Goal: Find specific page/section: Find specific page/section

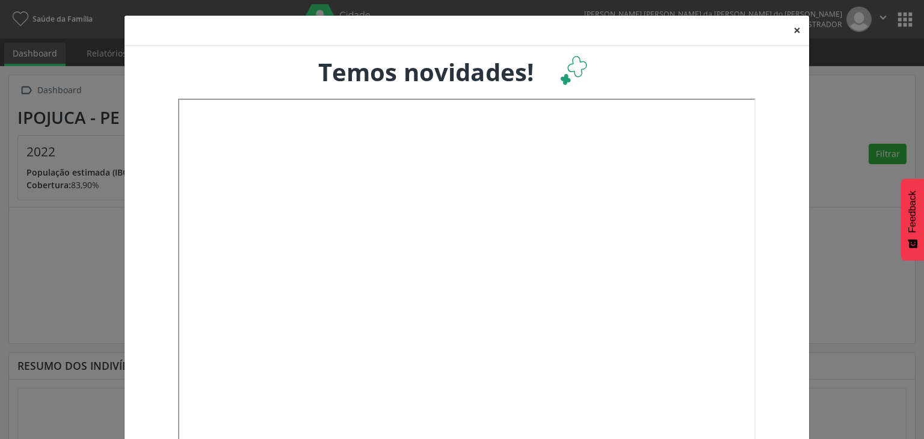
click at [792, 31] on button "×" at bounding box center [797, 30] width 24 height 29
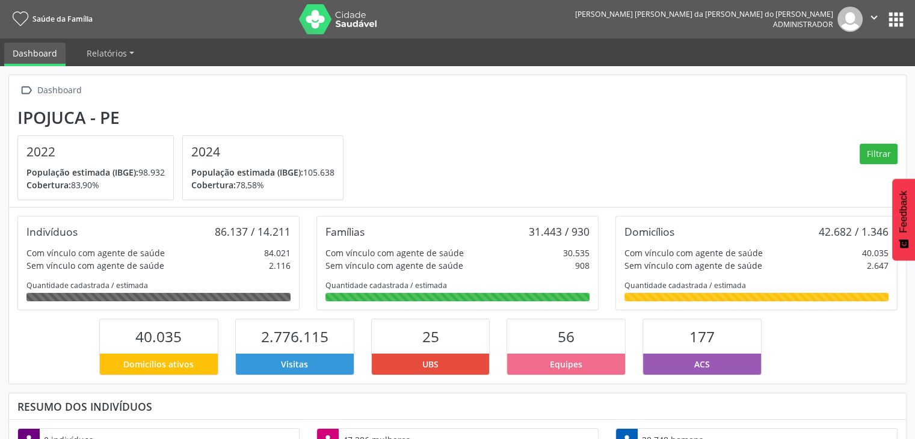
scroll to position [198, 299]
click at [893, 16] on button "apps" at bounding box center [895, 19] width 21 height 21
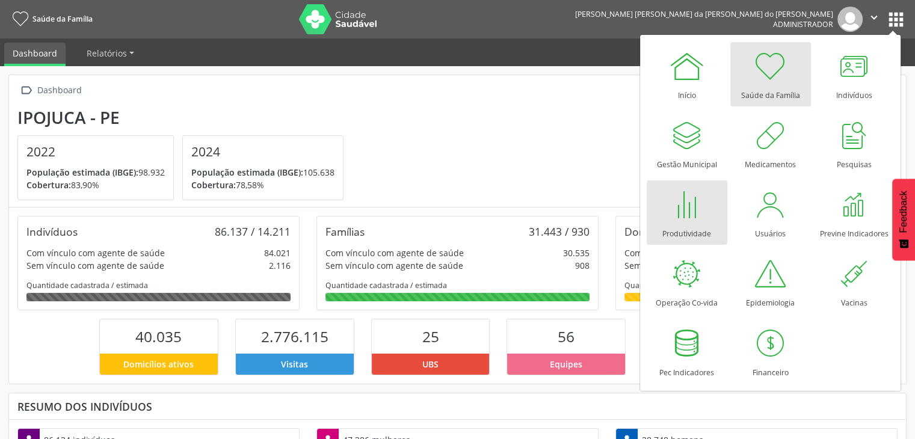
click at [689, 227] on div "Produtividade" at bounding box center [686, 231] width 49 height 16
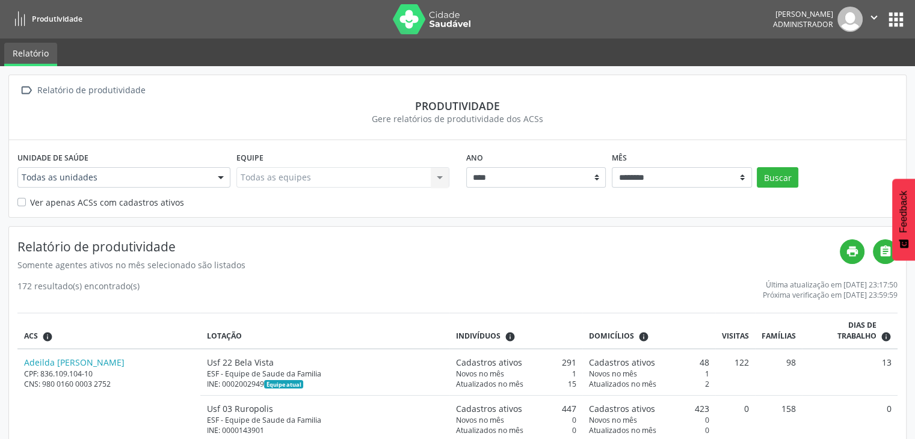
click at [320, 211] on div "Unidade de saúde Todas as unidades Todas as unidades Usf 01 Camela Usf 02 Nossa…" at bounding box center [457, 178] width 897 height 76
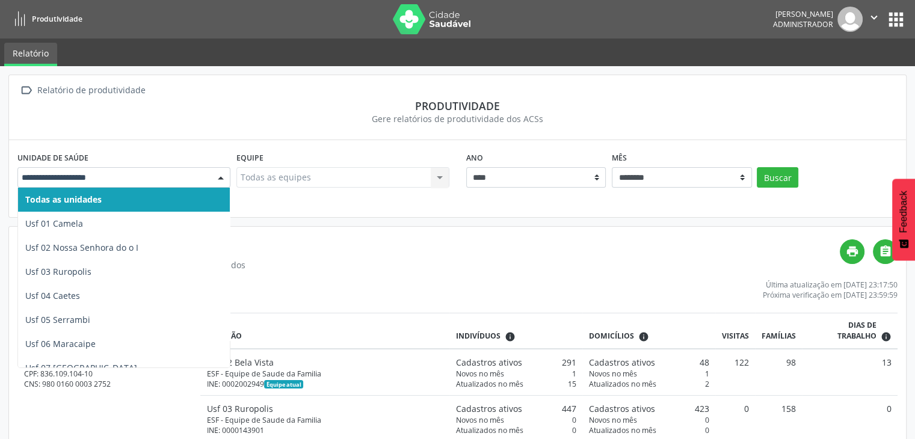
click at [337, 244] on h4 "Relatório de produtividade" at bounding box center [428, 246] width 822 height 15
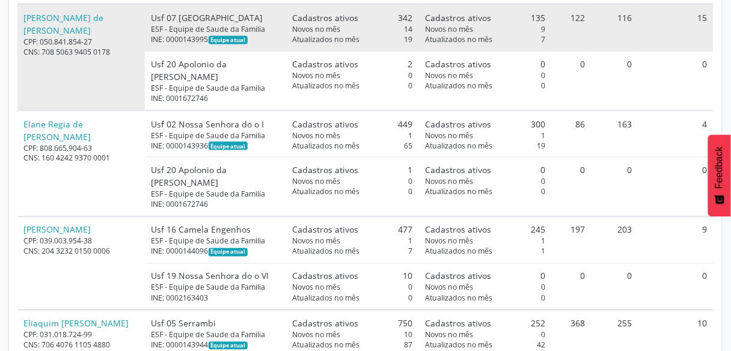
scroll to position [5358, 0]
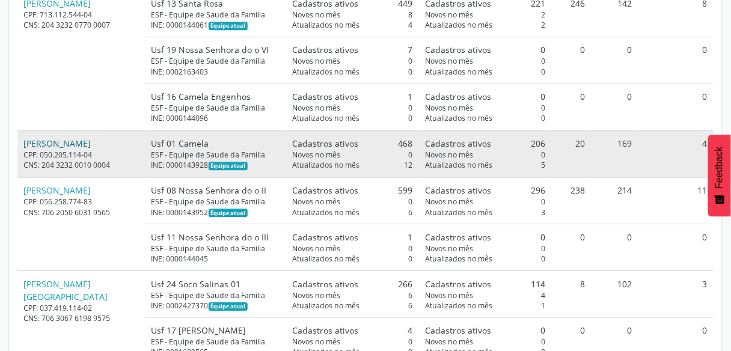
click at [91, 149] on link "Elisangela Patricia Pio da Silva" at bounding box center [57, 143] width 67 height 11
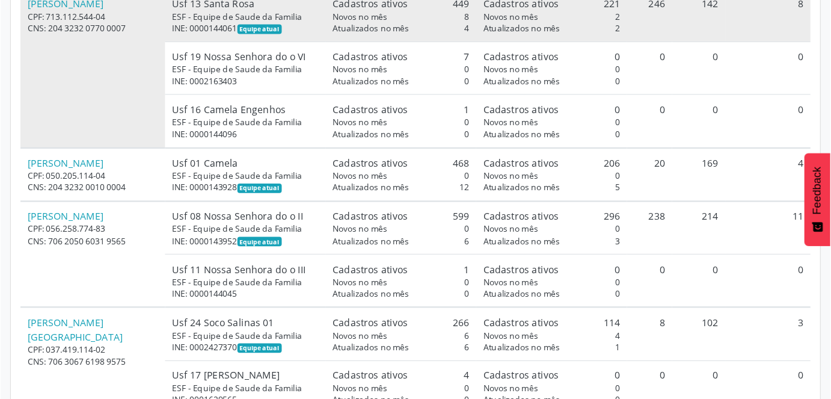
scroll to position [11530, 0]
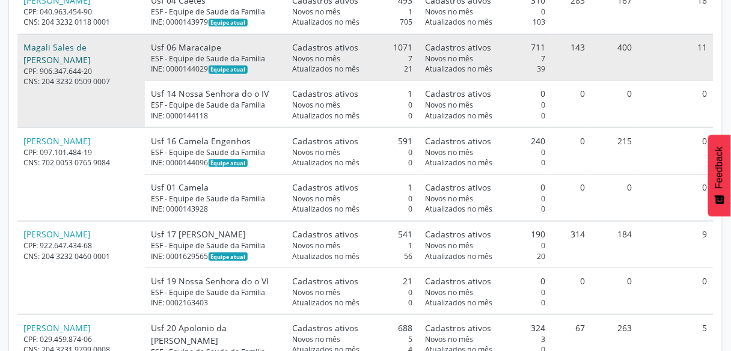
click at [88, 66] on link "Magali Sales de Paula" at bounding box center [57, 54] width 67 height 24
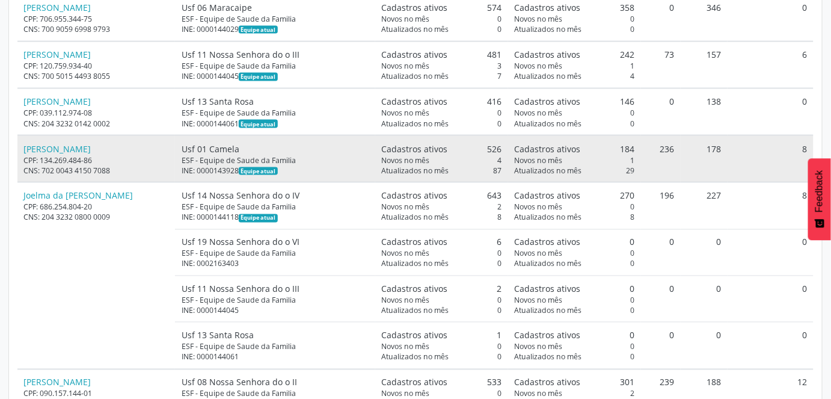
scroll to position [8212, 0]
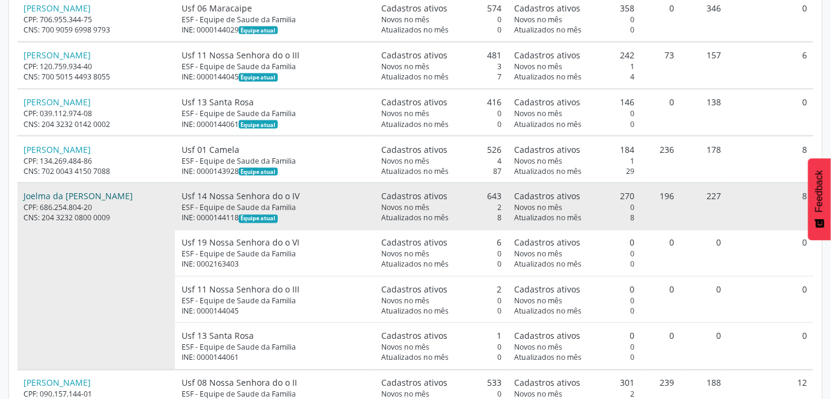
click at [124, 191] on link "Joelma da Paixao Olivieira Rodrigues" at bounding box center [78, 196] width 109 height 11
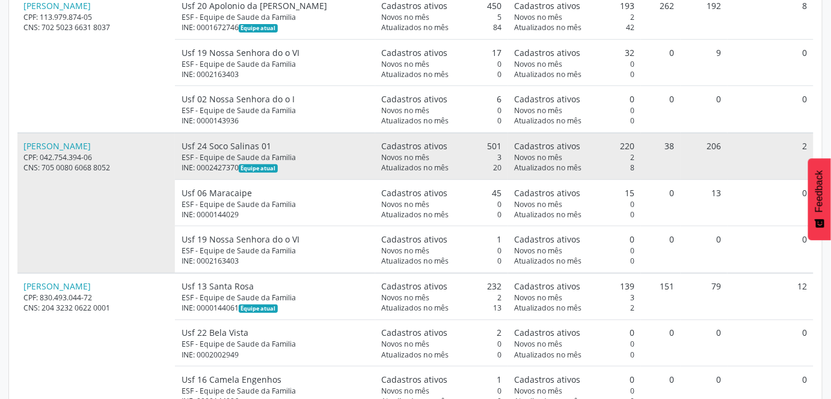
scroll to position [1692, 0]
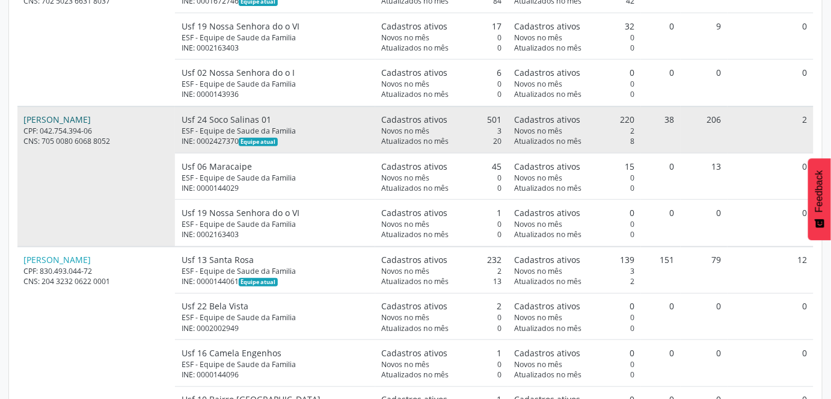
click at [90, 114] on link "Annyceli Rivas Ortega" at bounding box center [57, 119] width 67 height 11
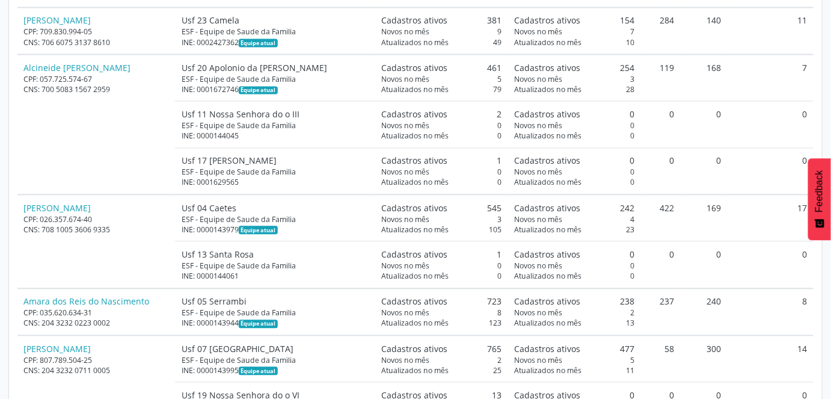
scroll to position [0, 0]
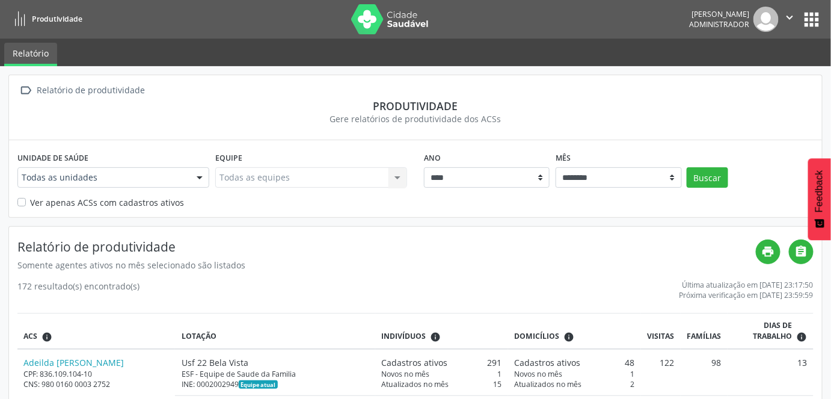
click at [814, 22] on button "apps" at bounding box center [812, 19] width 21 height 21
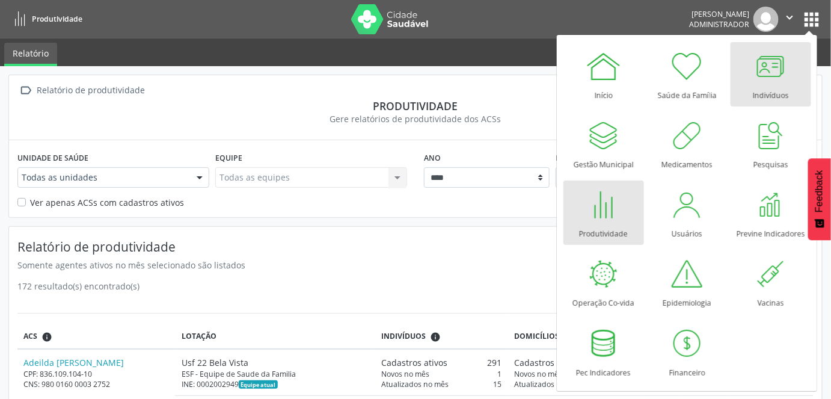
drag, startPoint x: 586, startPoint y: 93, endPoint x: 733, endPoint y: 63, distance: 149.8
click at [733, 63] on link "Indivíduos" at bounding box center [771, 74] width 81 height 64
